Goal: Check status: Check status

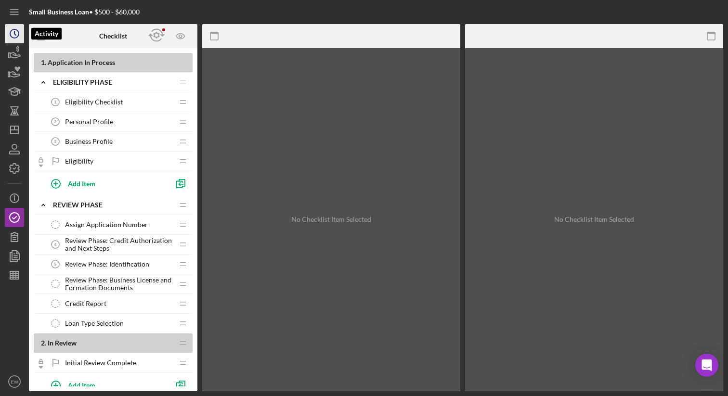
click at [8, 30] on icon "Icon/History" at bounding box center [14, 34] width 24 height 24
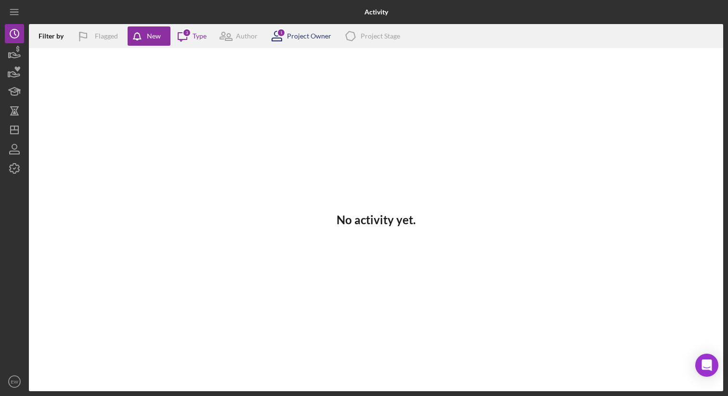
click at [300, 36] on div "Project Owner" at bounding box center [309, 36] width 44 height 8
click at [190, 34] on div "3" at bounding box center [187, 32] width 9 height 9
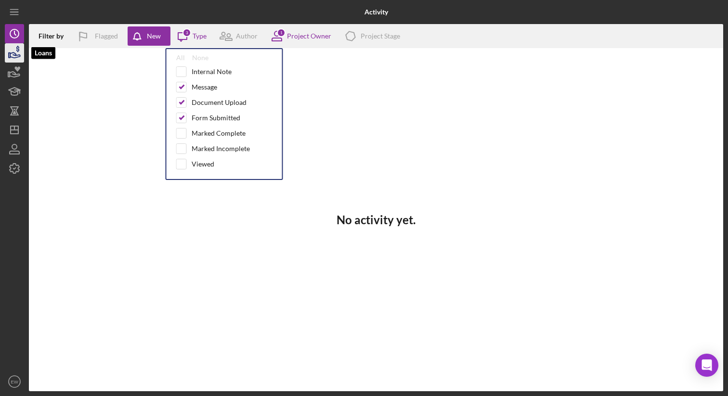
click at [18, 51] on icon "button" at bounding box center [17, 49] width 3 height 6
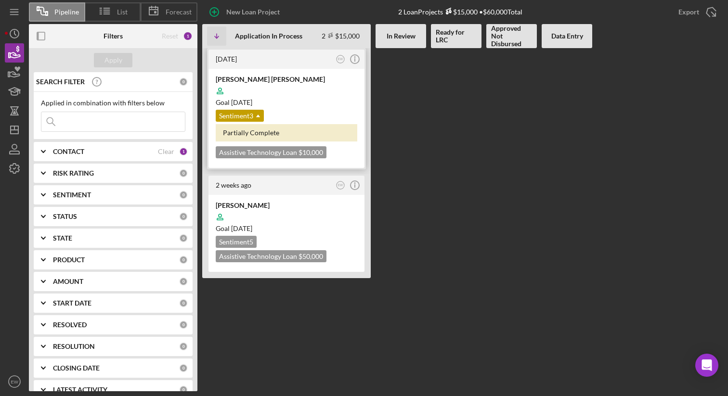
click at [264, 80] on div "[PERSON_NAME] [PERSON_NAME]" at bounding box center [287, 80] width 142 height 10
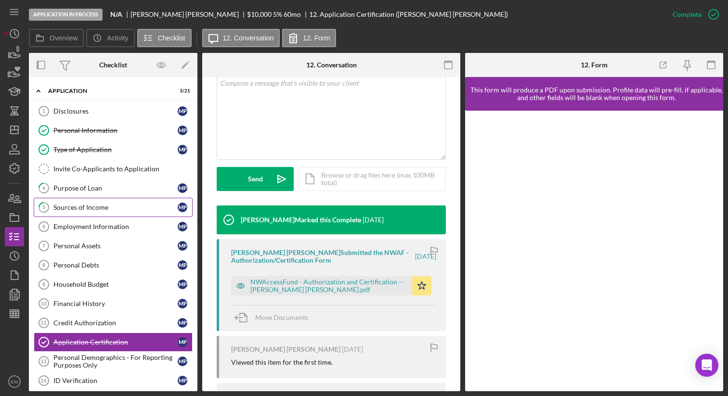
click at [130, 209] on div "Sources of Income" at bounding box center [115, 208] width 124 height 8
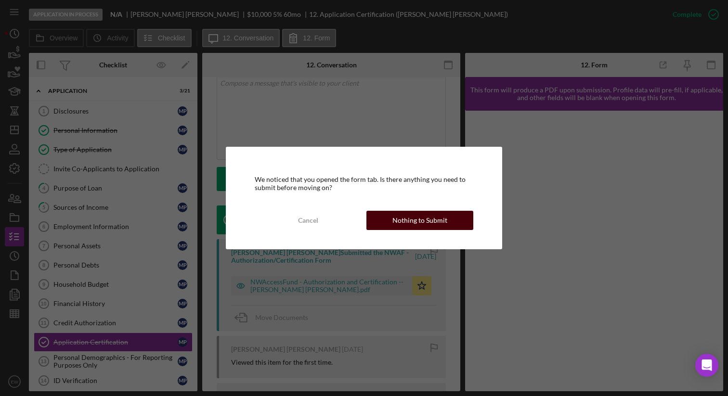
click at [436, 213] on div "Nothing to Submit" at bounding box center [419, 220] width 55 height 19
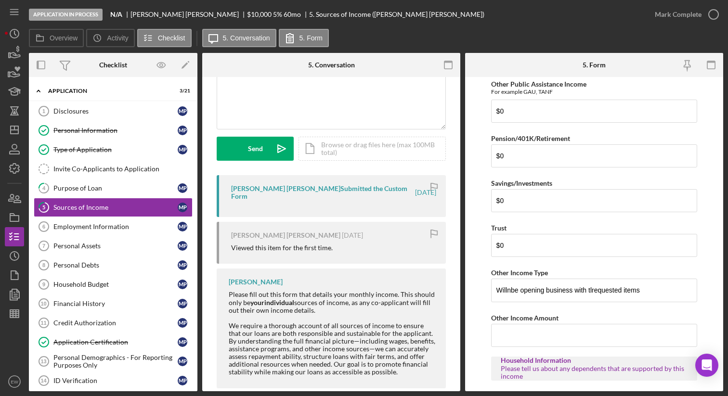
scroll to position [99, 0]
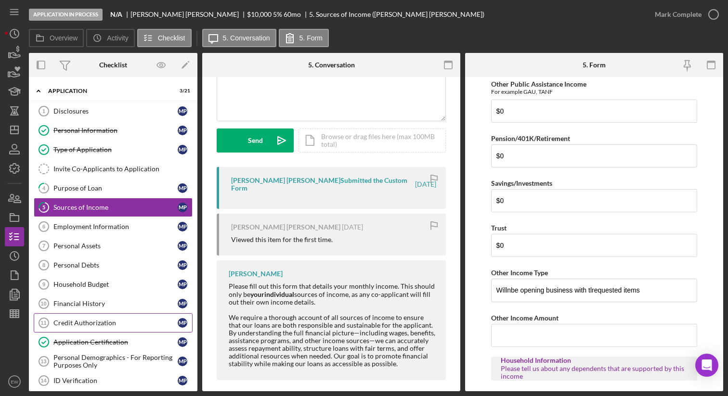
click at [130, 317] on link "Credit Authorization 11 Credit Authorization M P" at bounding box center [113, 322] width 159 height 19
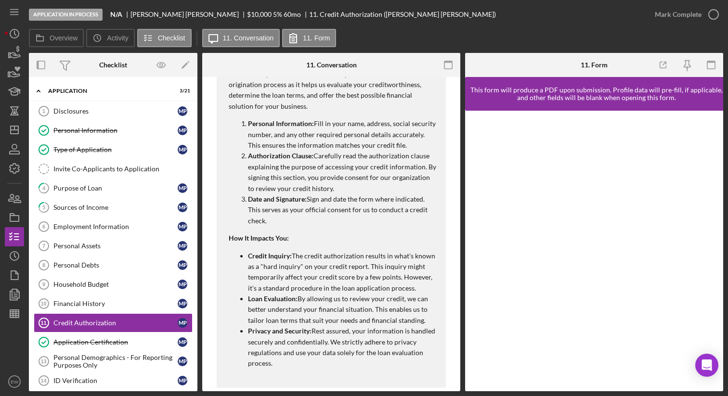
scroll to position [277, 0]
